Goal: Check status: Check status

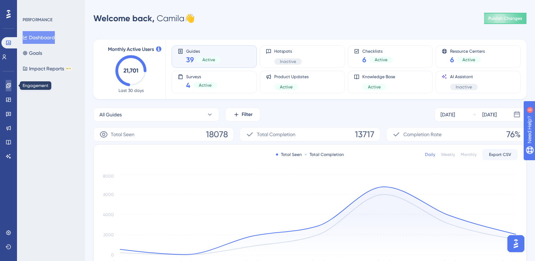
click at [9, 87] on icon at bounding box center [8, 85] width 5 height 5
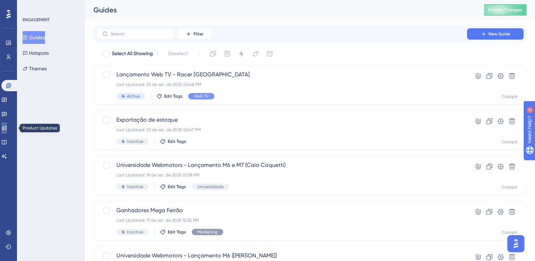
click at [7, 127] on icon at bounding box center [4, 128] width 5 height 5
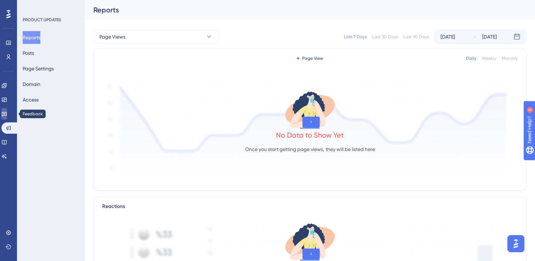
click at [7, 115] on icon at bounding box center [4, 114] width 6 height 6
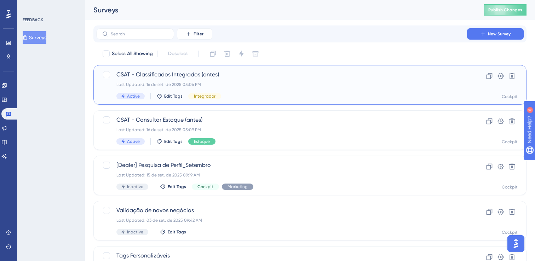
click at [314, 79] on div "CSAT - Classificados Integrados (antes) Last Updated: 16 de set. de 2025 05:06 …" at bounding box center [281, 84] width 331 height 29
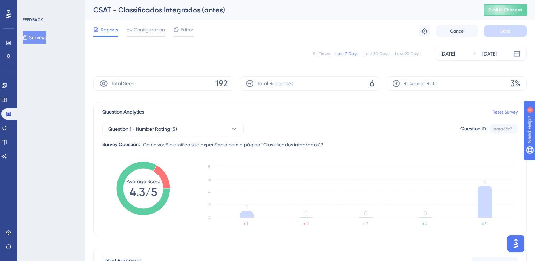
click at [46, 34] on button "Surveys" at bounding box center [35, 37] width 24 height 13
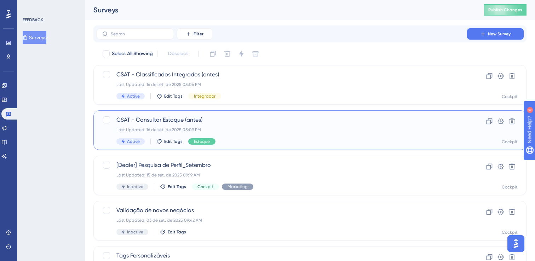
click at [217, 126] on div "CSAT - Consultar Estoque (antes) Last Updated: 16 de set. de 2025 05:09 PM Acti…" at bounding box center [281, 130] width 331 height 29
